Goal: Book appointment/travel/reservation

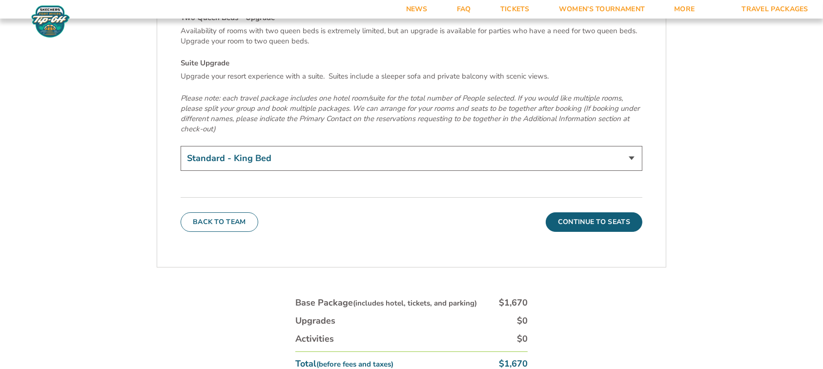
scroll to position [3383, 0]
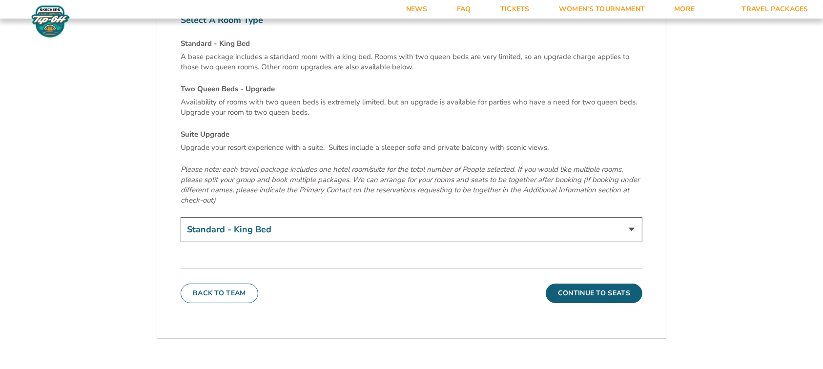
click at [259, 242] on select "Standard - King Bed Two Queen Beds - Upgrade (+$15 per night) Suite Upgrade (+$…" at bounding box center [412, 229] width 462 height 25
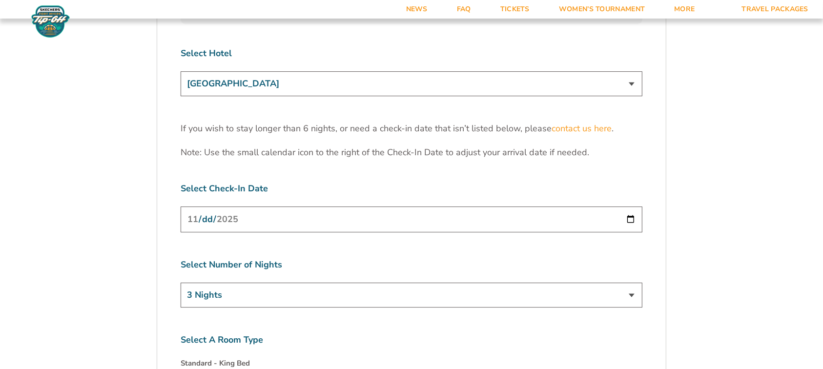
scroll to position [3057, 0]
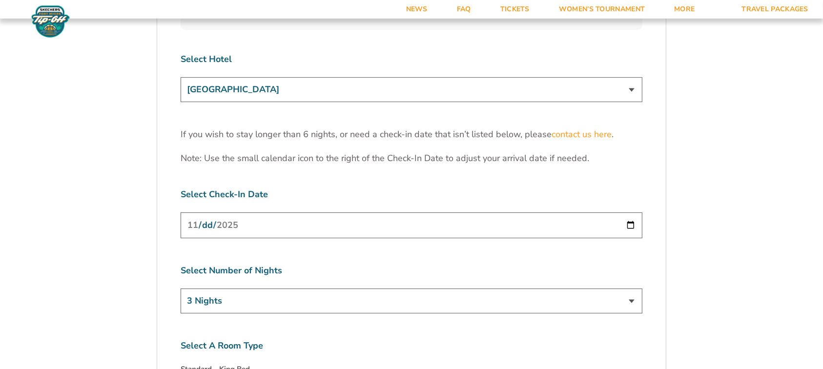
click at [240, 238] on input "[DATE]" at bounding box center [412, 225] width 462 height 26
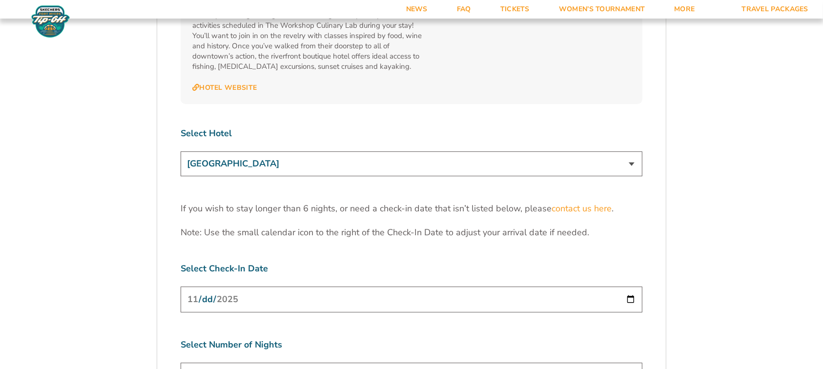
scroll to position [3123, 0]
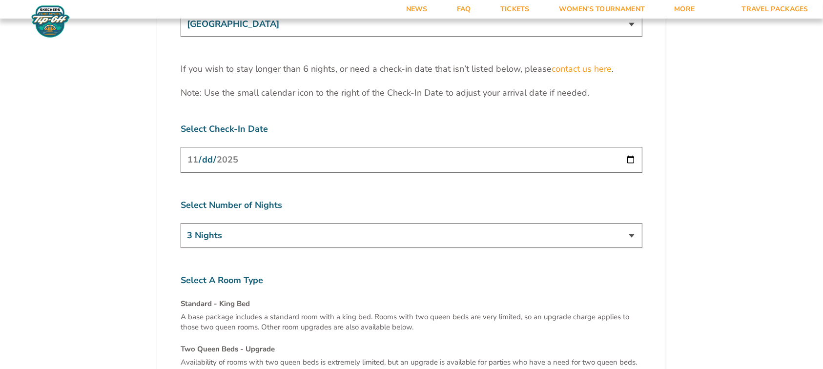
click at [256, 248] on select "3 Nights 4 Nights 5 Nights 6 Nights" at bounding box center [412, 235] width 462 height 25
select select "4 Nights"
click at [181, 248] on select "3 Nights 4 Nights 5 Nights 6 Nights" at bounding box center [412, 235] width 462 height 25
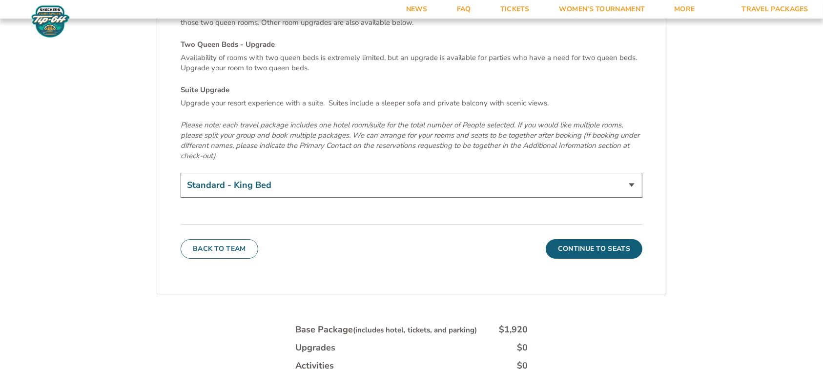
scroll to position [3448, 0]
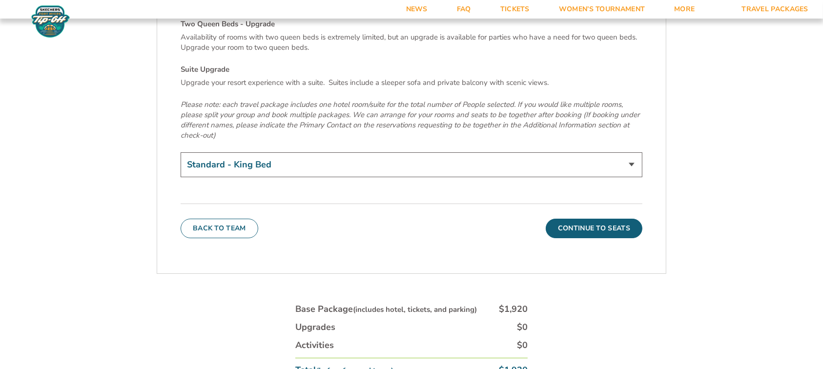
click at [595, 238] on button "Continue To Seats" at bounding box center [594, 229] width 97 height 20
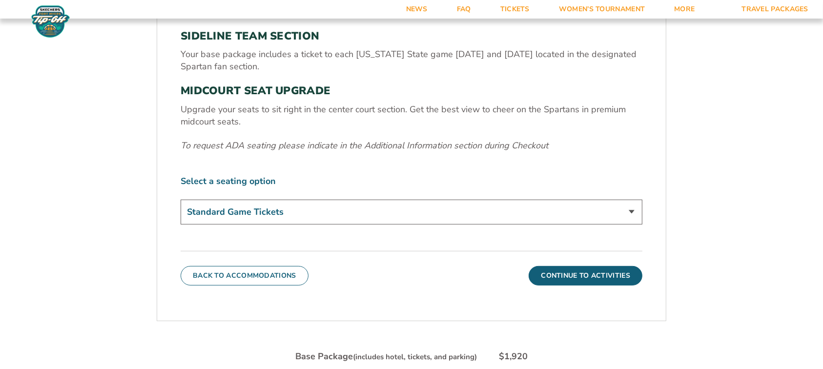
scroll to position [304, 0]
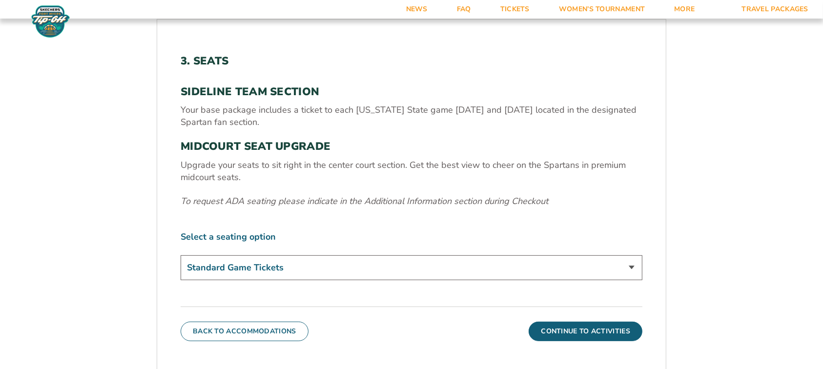
click at [267, 271] on select "Standard Game Tickets Midcourt Seat Upgrade (+$140 per person)" at bounding box center [412, 267] width 462 height 25
select select "Midcourt Seat Upgrade"
click at [181, 256] on select "Standard Game Tickets Midcourt Seat Upgrade (+$140 per person)" at bounding box center [412, 267] width 462 height 25
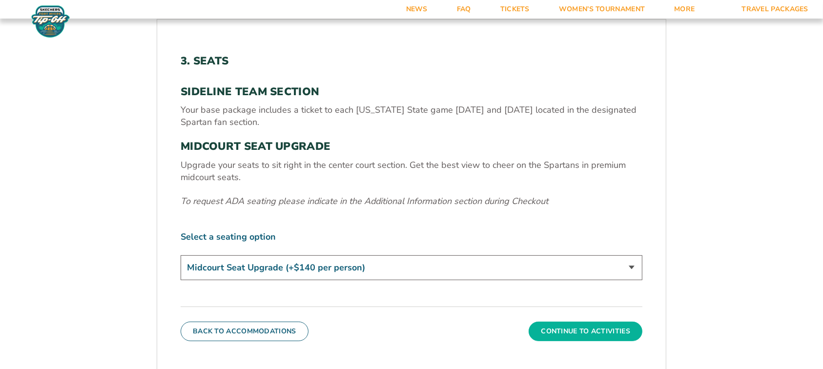
click at [566, 334] on button "Continue To Activities" at bounding box center [585, 332] width 114 height 20
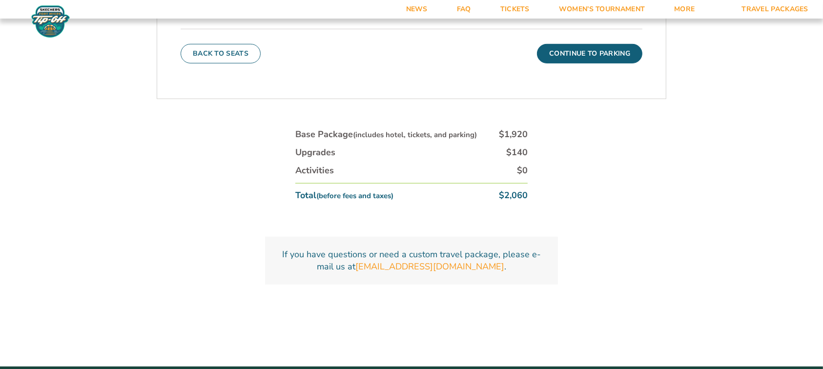
scroll to position [500, 0]
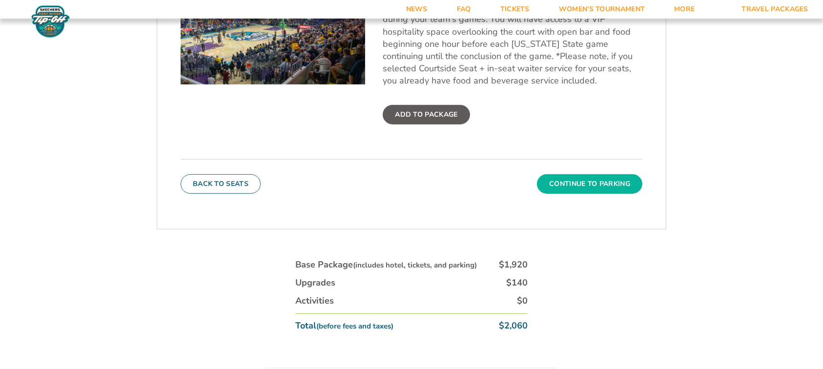
click at [593, 185] on button "Continue To Parking" at bounding box center [589, 184] width 105 height 20
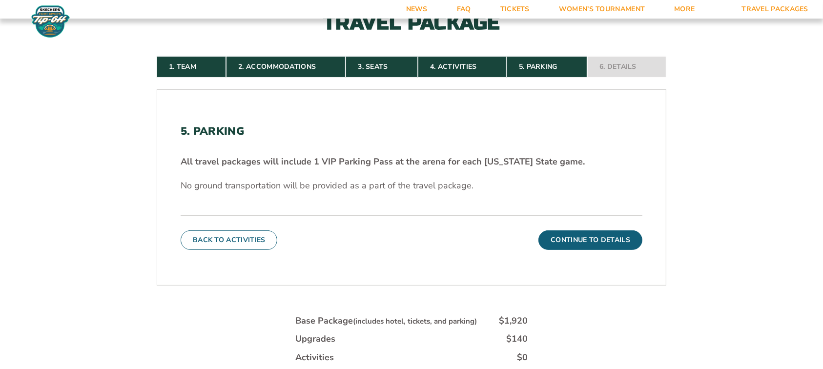
scroll to position [304, 0]
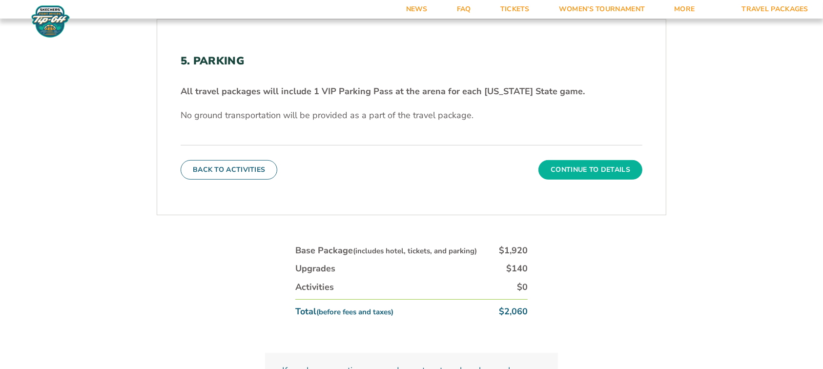
click at [581, 169] on button "Continue To Details" at bounding box center [590, 170] width 104 height 20
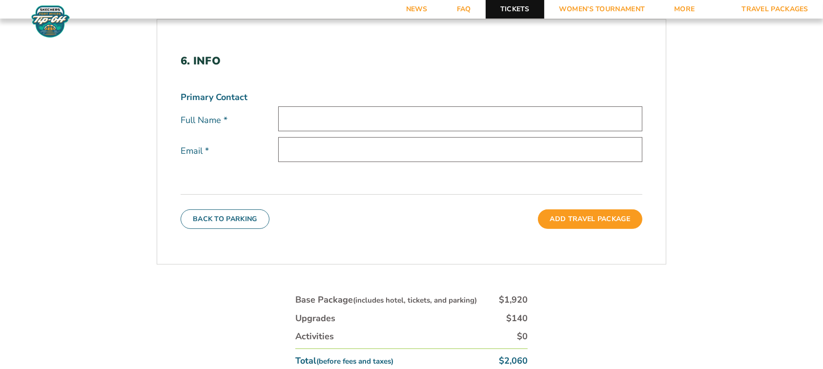
click at [494, 3] on link "Tickets" at bounding box center [514, 9] width 59 height 19
